Goal: Entertainment & Leisure: Consume media (video, audio)

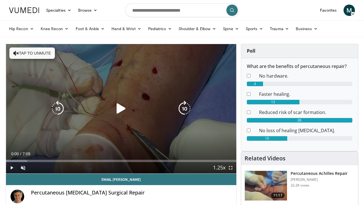
click at [122, 108] on icon "Video Player" at bounding box center [121, 109] width 16 height 16
click at [37, 48] on button "Tap to unmute" at bounding box center [32, 53] width 46 height 11
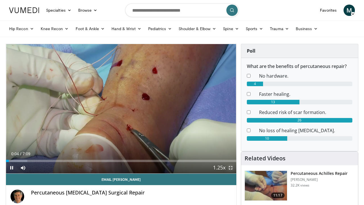
click at [231, 167] on span "Video Player" at bounding box center [230, 167] width 11 height 11
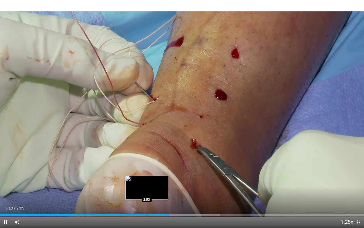
click at [147, 192] on div "Loaded : 60.57% 3:19 2:53" at bounding box center [182, 215] width 364 height 2
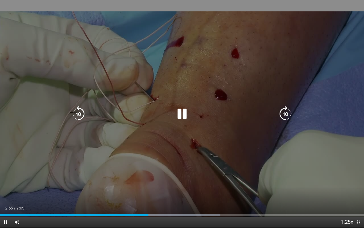
click at [143, 192] on div "2:55" at bounding box center [74, 215] width 148 height 2
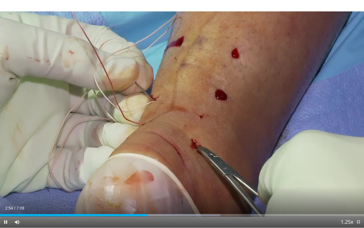
click at [132, 192] on div "Current Time 2:54 / Duration 7:09 Pause Skip Backward Skip Forward Mute Loaded …" at bounding box center [182, 221] width 364 height 11
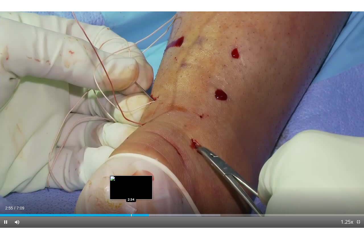
click at [131, 192] on div "Progress Bar" at bounding box center [131, 215] width 1 height 2
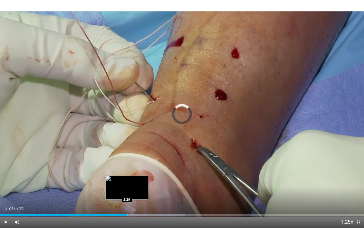
click at [127, 192] on div "Progress Bar" at bounding box center [127, 215] width 1 height 2
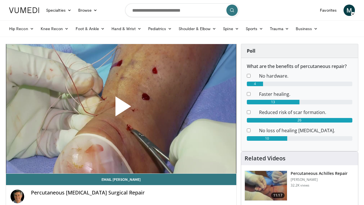
click at [121, 109] on span "Video Player" at bounding box center [121, 109] width 0 height 0
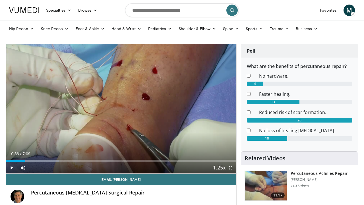
click at [117, 105] on div "10 seconds Tap to unmute" at bounding box center [121, 108] width 230 height 129
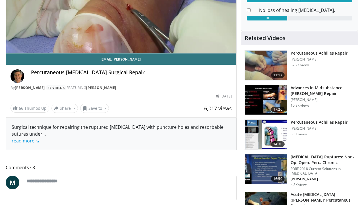
scroll to position [121, 0]
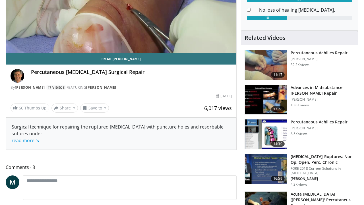
click at [259, 80] on img at bounding box center [266, 65] width 42 height 30
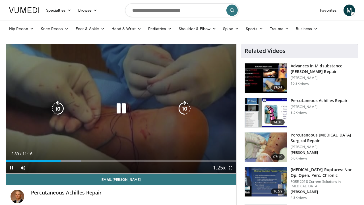
click at [122, 109] on icon "Video Player" at bounding box center [121, 109] width 16 height 16
